Goal: Information Seeking & Learning: Learn about a topic

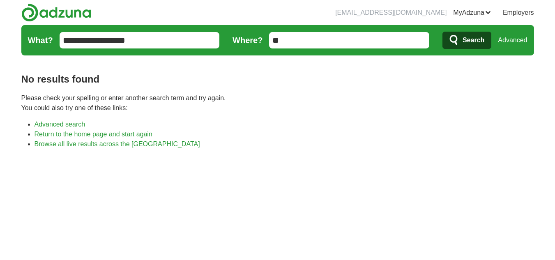
click at [156, 32] on input "**********" at bounding box center [140, 40] width 160 height 16
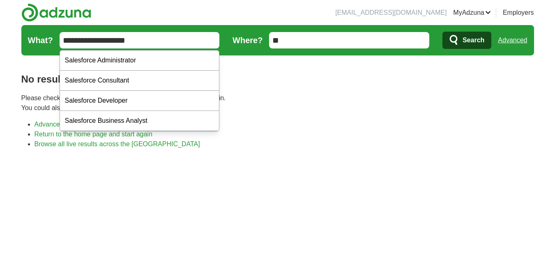
click at [156, 32] on input "**********" at bounding box center [140, 40] width 160 height 16
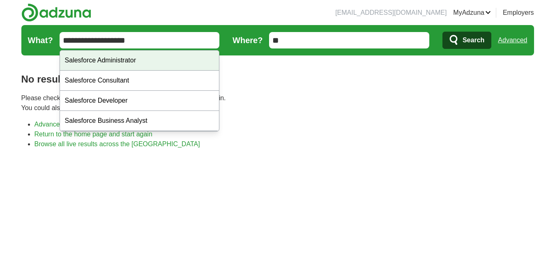
click at [148, 53] on div "Salesforce Administrator" at bounding box center [139, 61] width 159 height 20
type input "**********"
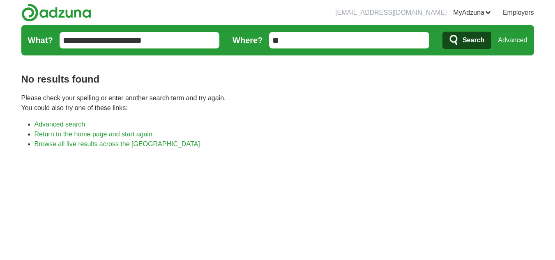
click at [466, 39] on span "Search" at bounding box center [473, 40] width 22 height 16
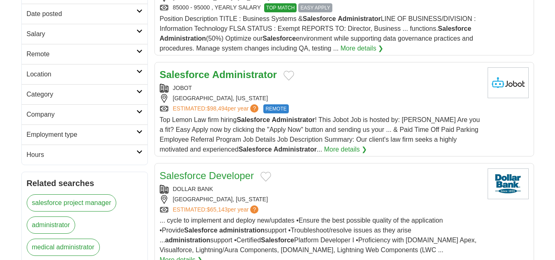
click at [112, 55] on h2 "Remote" at bounding box center [82, 54] width 110 height 10
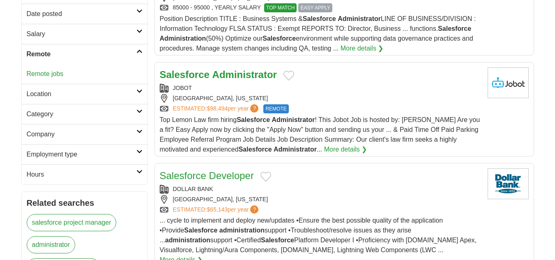
click at [49, 72] on link "Remote jobs" at bounding box center [45, 73] width 37 height 7
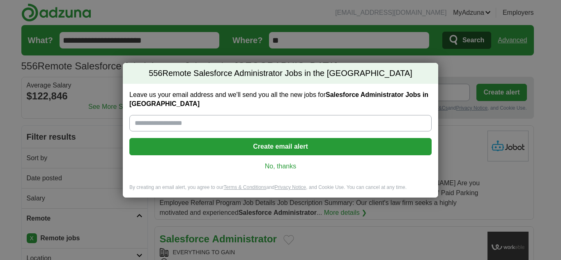
click at [236, 126] on input "Leave us your email address and we'll send you all the new jobs for Salesforce …" at bounding box center [280, 123] width 302 height 16
type input "**********"
click at [224, 144] on button "Create email alert" at bounding box center [280, 146] width 302 height 17
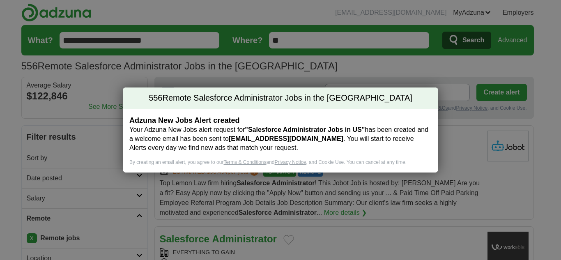
click at [146, 64] on div "556 Remote Salesforce Administrator Jobs in the US Adzuna New Jobs Alert create…" at bounding box center [280, 130] width 561 height 260
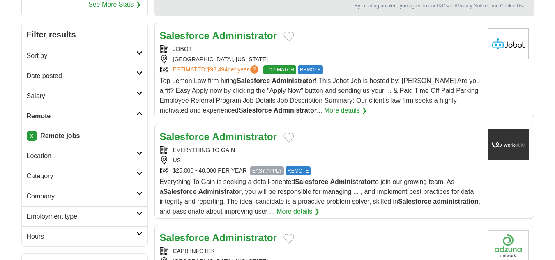
scroll to position [123, 0]
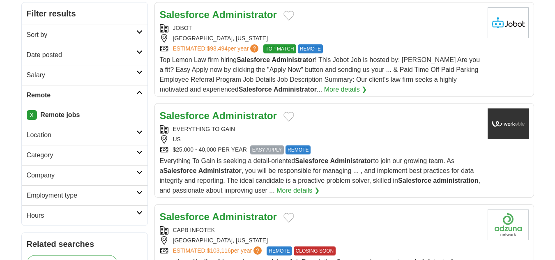
click at [112, 48] on link "Date posted" at bounding box center [85, 55] width 126 height 20
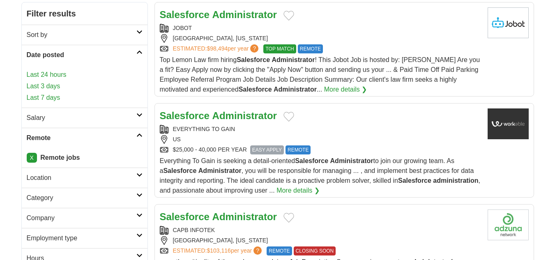
click at [56, 73] on link "Last 24 hours" at bounding box center [85, 75] width 116 height 10
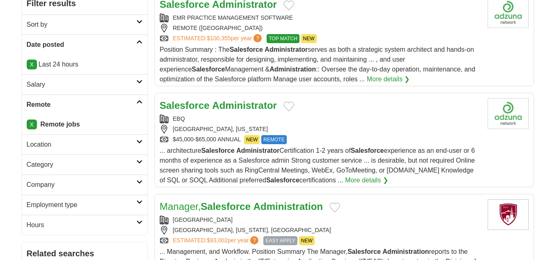
scroll to position [205, 0]
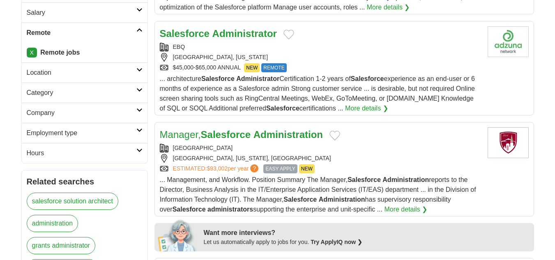
click at [85, 129] on h2 "Employment type" at bounding box center [82, 133] width 110 height 10
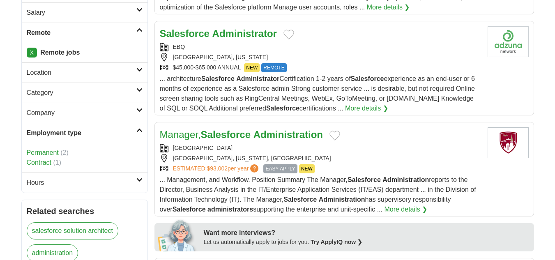
click at [62, 187] on h2 "Hours" at bounding box center [82, 183] width 110 height 10
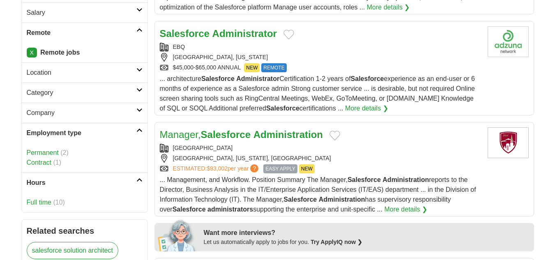
click at [57, 203] on span "(10)" at bounding box center [58, 202] width 11 height 7
click at [40, 202] on link "Full time" at bounding box center [39, 202] width 25 height 7
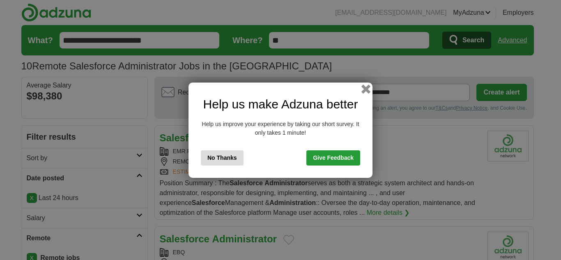
click at [366, 87] on button "button" at bounding box center [365, 88] width 9 height 9
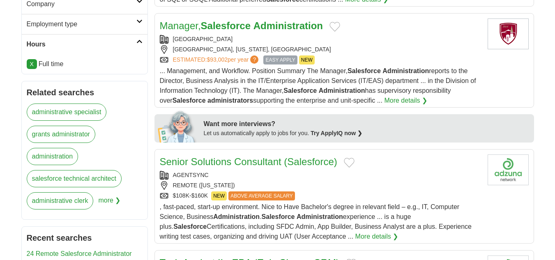
scroll to position [328, 0]
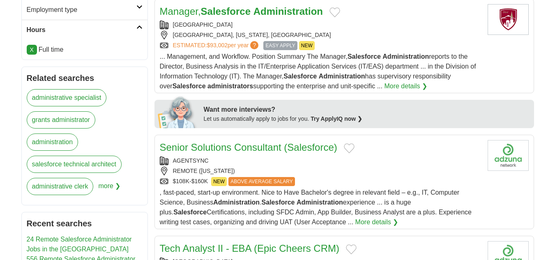
click at [389, 84] on link "More details ❯" at bounding box center [405, 86] width 43 height 10
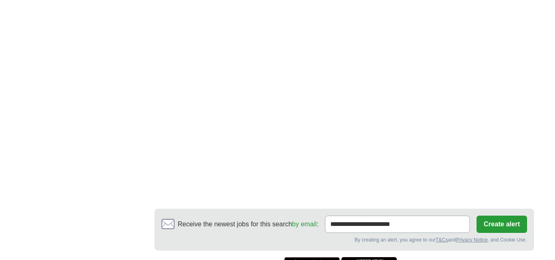
scroll to position [1355, 0]
